Goal: Task Accomplishment & Management: Use online tool/utility

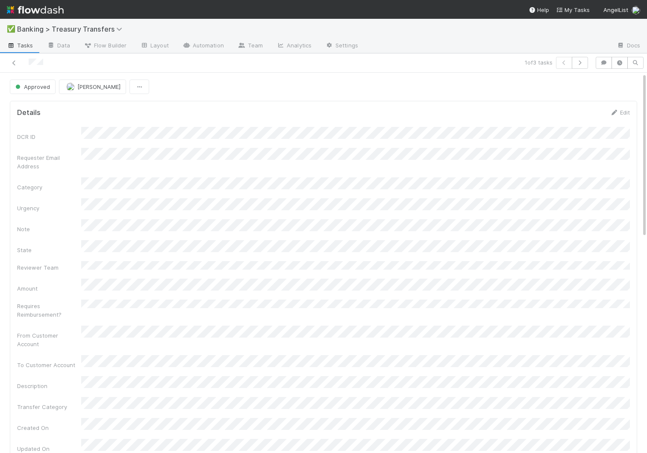
click at [22, 49] on span "Tasks" at bounding box center [20, 45] width 26 height 9
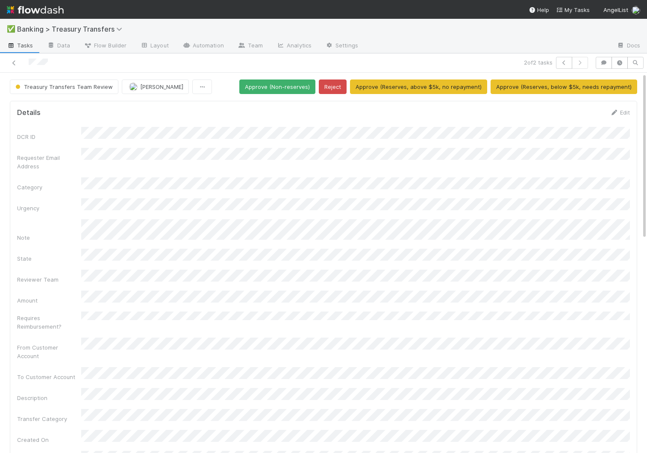
click at [314, 315] on div "DCR ID Requester Email Address Category Urgency Note State Reviewer Team Amount…" at bounding box center [323, 296] width 612 height 338
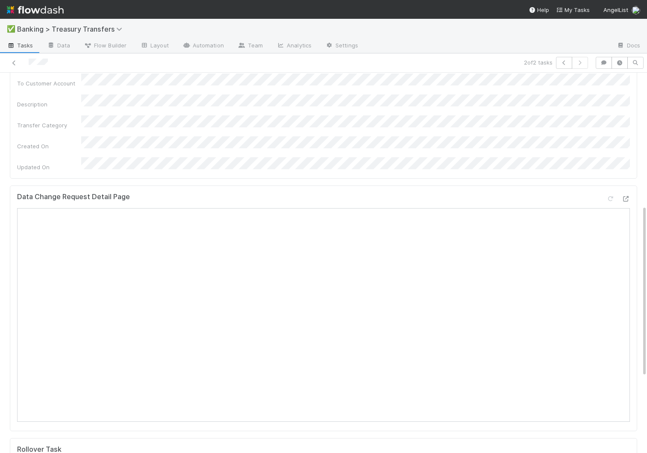
click at [23, 48] on span "Tasks" at bounding box center [20, 45] width 26 height 9
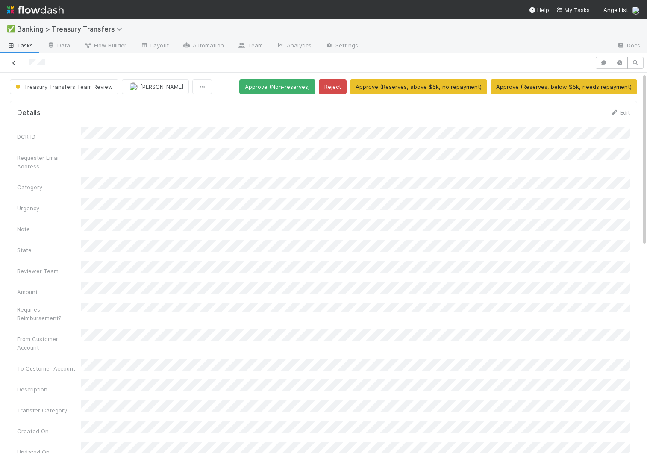
click at [14, 64] on icon at bounding box center [14, 63] width 9 height 6
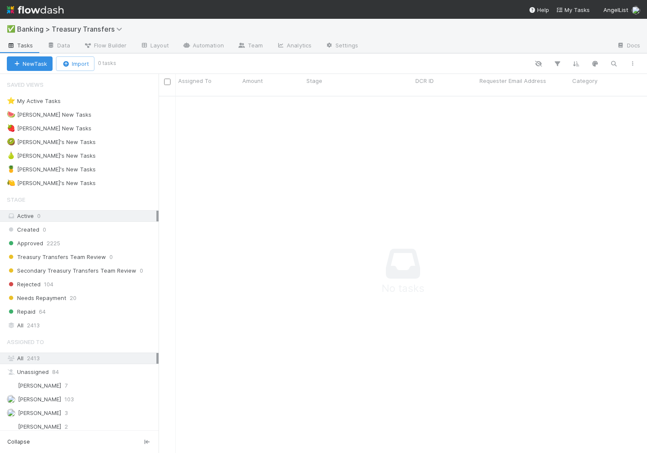
scroll to position [363, 488]
click at [23, 48] on span "Tasks" at bounding box center [20, 45] width 26 height 9
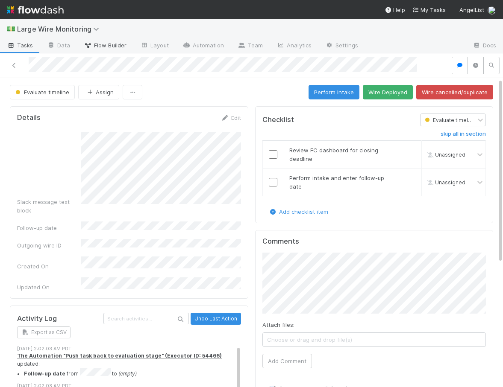
click at [113, 45] on span "Flow Builder" at bounding box center [105, 45] width 43 height 9
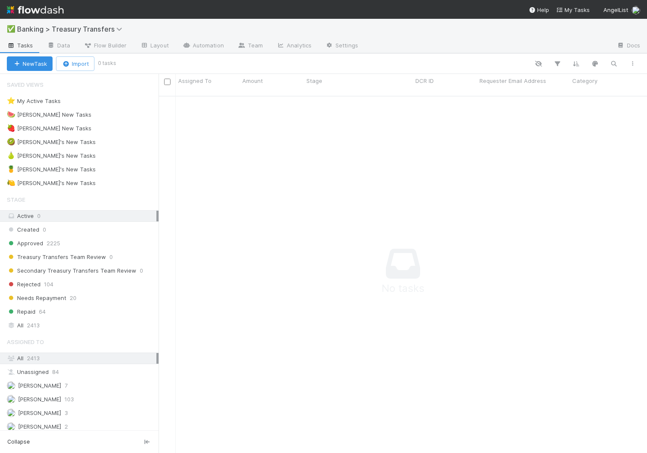
scroll to position [0, 0]
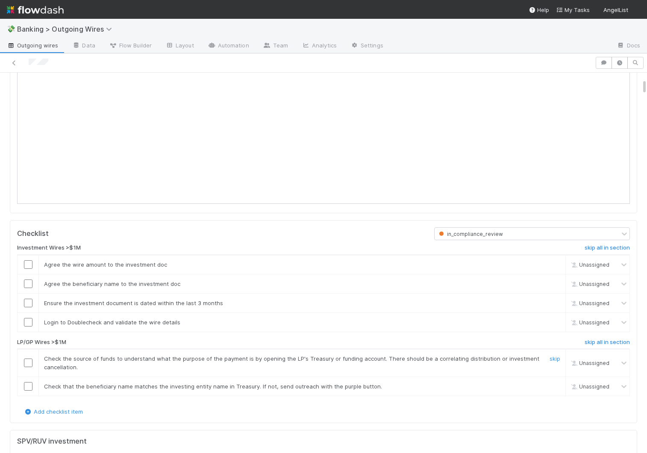
scroll to position [243, 0]
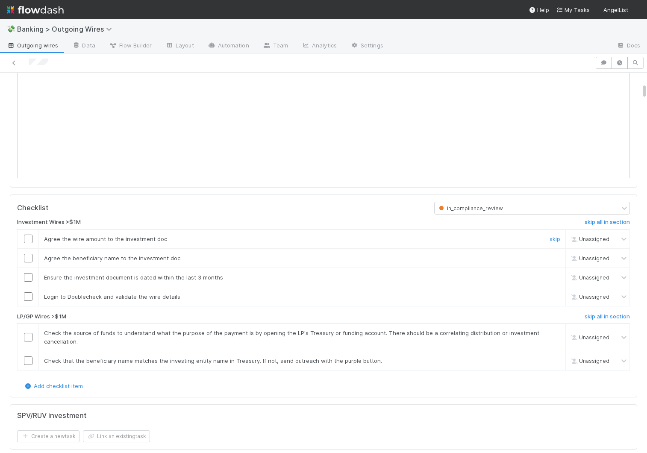
click at [27, 237] on input "checkbox" at bounding box center [28, 238] width 9 height 9
click at [26, 252] on td at bounding box center [28, 257] width 21 height 19
click at [29, 262] on td at bounding box center [28, 257] width 21 height 19
click at [27, 276] on input "checkbox" at bounding box center [28, 277] width 9 height 9
click at [28, 263] on td at bounding box center [28, 257] width 21 height 19
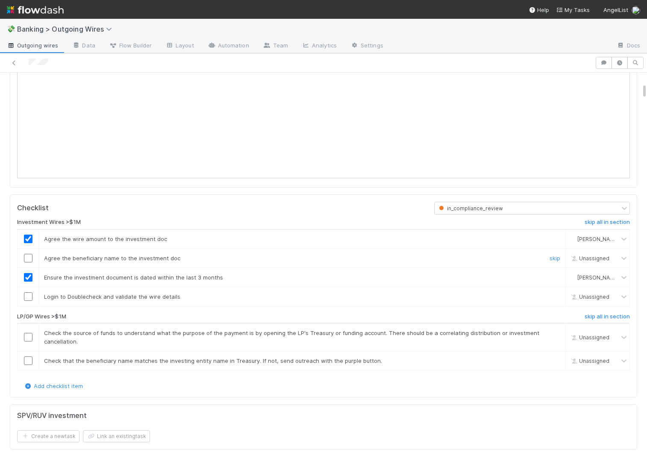
click at [27, 258] on input "checkbox" at bounding box center [28, 258] width 9 height 9
click at [28, 294] on input "checkbox" at bounding box center [28, 296] width 9 height 9
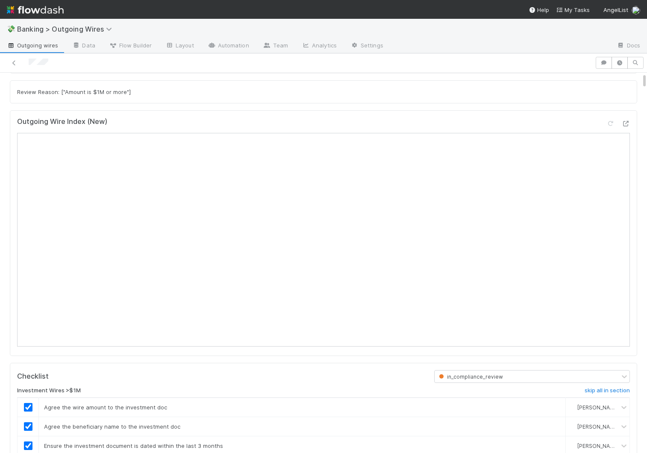
scroll to position [0, 0]
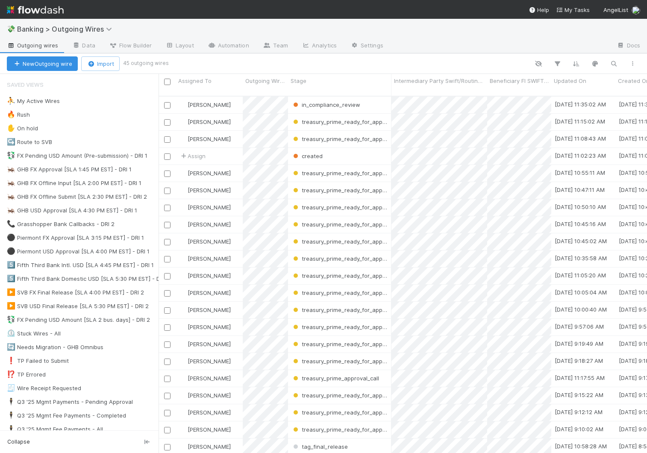
scroll to position [363, 488]
click at [614, 66] on icon "button" at bounding box center [613, 64] width 9 height 8
type input "108624"
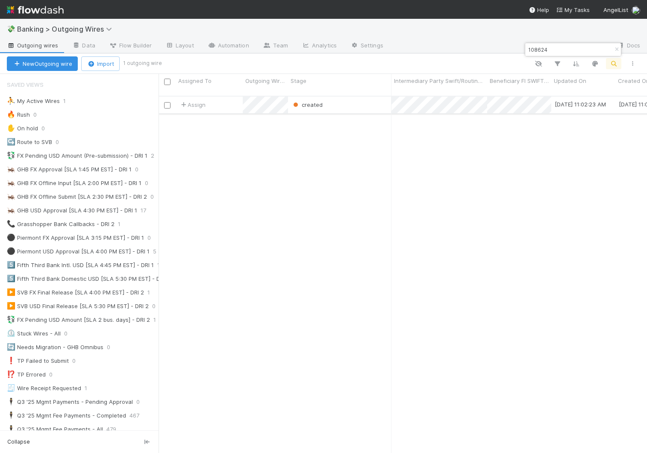
click at [235, 98] on div "Assign" at bounding box center [209, 105] width 67 height 17
